Goal: Answer question/provide support

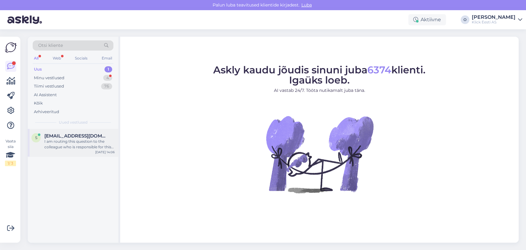
click at [64, 139] on div "I am routing this question to the colleague who is responsible for this topic. …" at bounding box center [79, 144] width 70 height 11
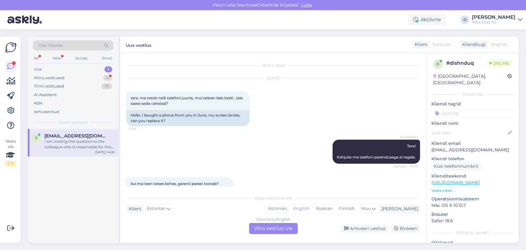
scroll to position [80, 0]
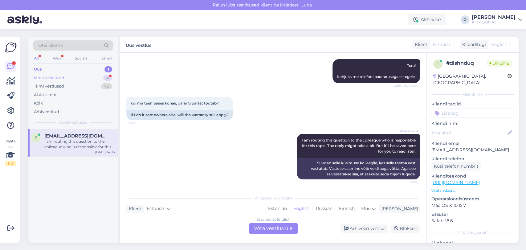
click at [61, 79] on div "Minu vestlused" at bounding box center [49, 78] width 31 height 6
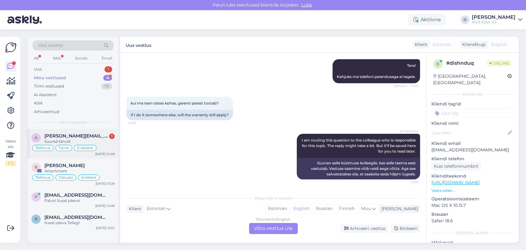
click at [52, 138] on span "[PERSON_NAME][EMAIL_ADDRESS][DOMAIN_NAME]" at bounding box center [76, 136] width 64 height 6
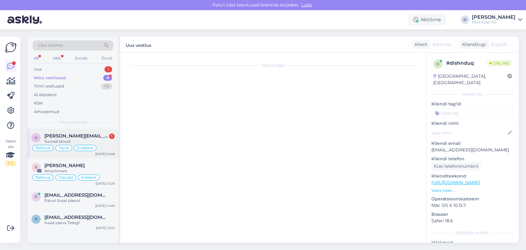
scroll to position [719, 0]
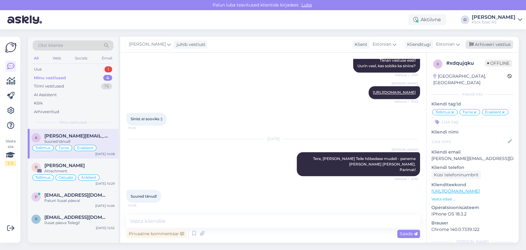
click at [486, 44] on div "Arhiveeri vestlus" at bounding box center [489, 44] width 47 height 8
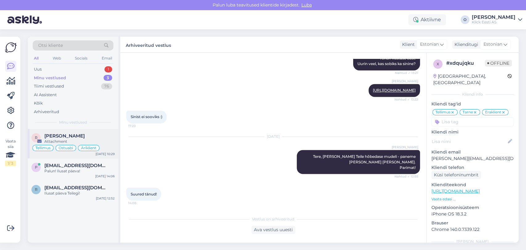
click at [66, 133] on span "[PERSON_NAME]" at bounding box center [64, 136] width 40 height 6
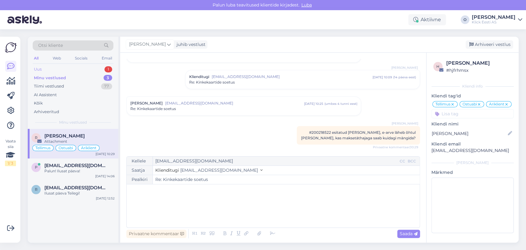
click at [68, 72] on div "Uus 1" at bounding box center [73, 69] width 81 height 9
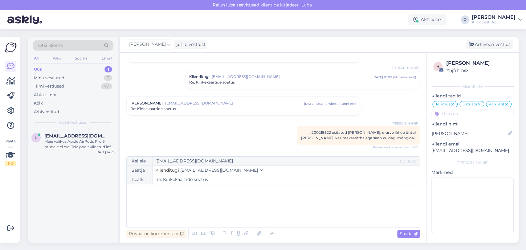
click at [62, 68] on div "Uus 1" at bounding box center [73, 69] width 81 height 9
click at [61, 141] on div "Meie valikus Apple AirPods Pro 3 mudelit ei ole. Teie poolt viidatud info kodul…" at bounding box center [79, 144] width 70 height 11
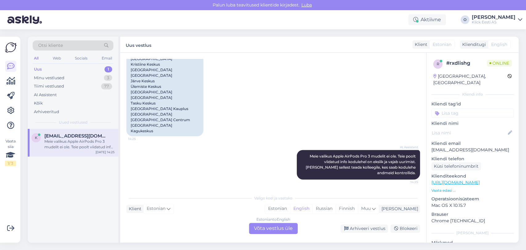
scroll to position [555, 0]
drag, startPoint x: 365, startPoint y: 155, endPoint x: 327, endPoint y: 156, distance: 37.6
click at [327, 156] on span "Meie valikus Apple AirPods Pro 3 mudelit ei ole. Teie poolt viidatud info kodul…" at bounding box center [361, 164] width 111 height 21
copy span "Apple AirPods Pro 3"
click at [426, 183] on div "Vestlus algas [DATE] Tere! Kas vastab tõele, et teil on Airpods Pro 3 ( [URL][D…" at bounding box center [273, 148] width 306 height 190
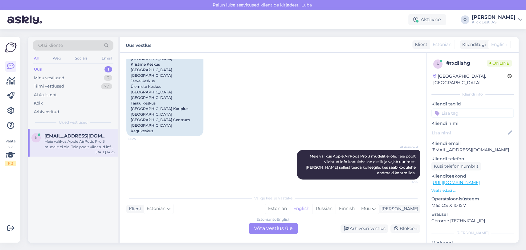
click at [426, 183] on div "Vestlus algas [DATE] Tere! Kas vastab tõele, et teil on Airpods Pro 3 ( [URL][D…" at bounding box center [273, 148] width 306 height 190
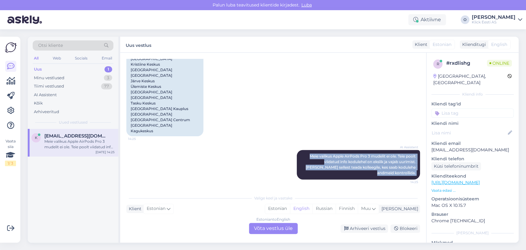
click at [426, 183] on div "Vestlus algas [DATE] Tere! Kas vastab tõele, et teil on Airpods Pro 3 ( [URL][D…" at bounding box center [273, 148] width 306 height 190
drag, startPoint x: 426, startPoint y: 183, endPoint x: 424, endPoint y: 171, distance: 11.8
click at [424, 171] on div "Vestlus algas [DATE] Tere! Kas vastab tõele, et teil on Airpods Pro 3 ( [URL][D…" at bounding box center [273, 148] width 306 height 190
click at [227, 166] on div "AI Assistent [PERSON_NAME] valikus Apple AirPods Pro 3 mudelit ei ole. Teie poo…" at bounding box center [273, 164] width 294 height 43
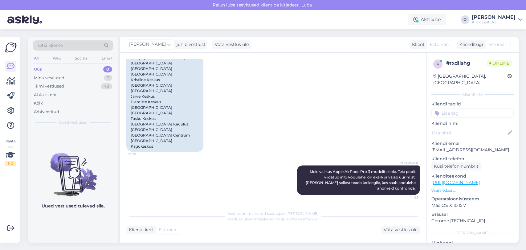
scroll to position [572, 0]
